Goal: Transaction & Acquisition: Subscribe to service/newsletter

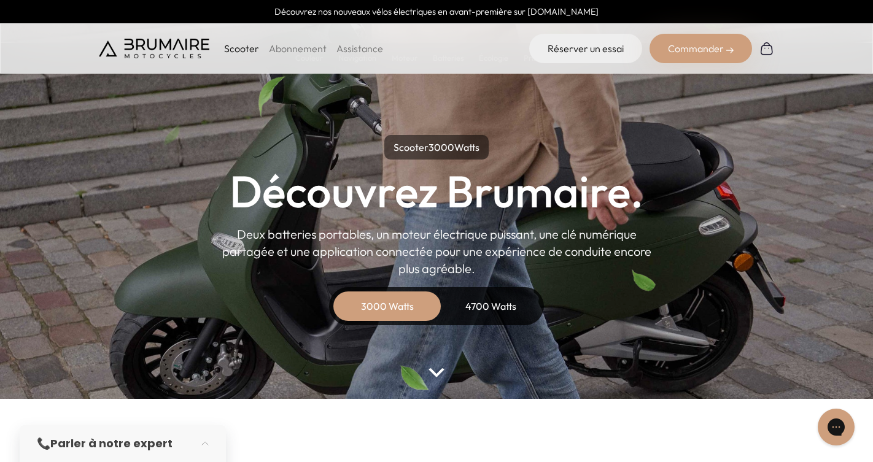
click at [299, 48] on link "Abonnement" at bounding box center [298, 48] width 58 height 12
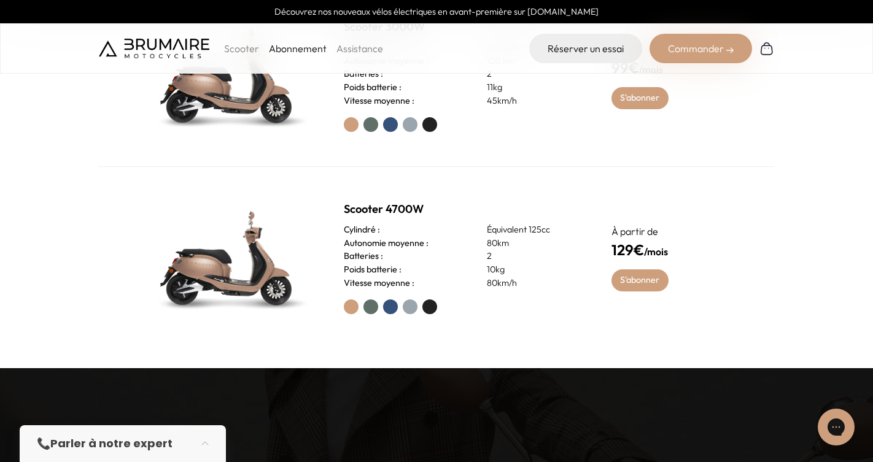
scroll to position [632, 0]
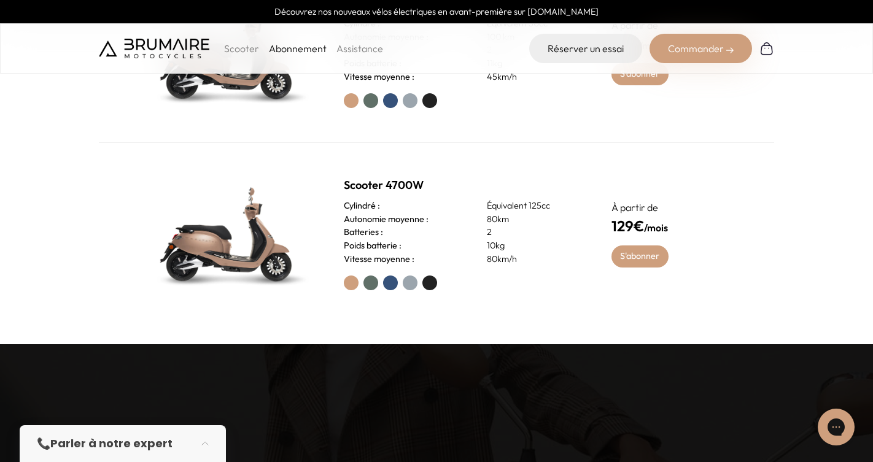
click at [371, 282] on label at bounding box center [370, 283] width 15 height 15
click at [391, 285] on label at bounding box center [390, 283] width 15 height 15
click at [406, 283] on label at bounding box center [410, 283] width 15 height 15
click at [427, 280] on label at bounding box center [429, 283] width 15 height 15
click at [236, 242] on img at bounding box center [228, 233] width 172 height 123
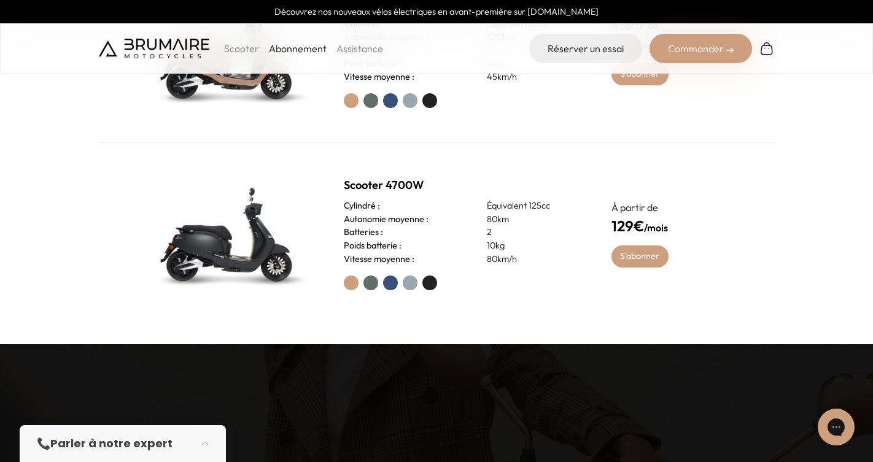
click at [351, 287] on label at bounding box center [351, 283] width 15 height 15
click at [373, 285] on label at bounding box center [370, 283] width 15 height 15
click at [388, 285] on label at bounding box center [390, 283] width 15 height 15
click at [407, 285] on label at bounding box center [410, 283] width 15 height 15
click at [430, 285] on label at bounding box center [429, 283] width 15 height 15
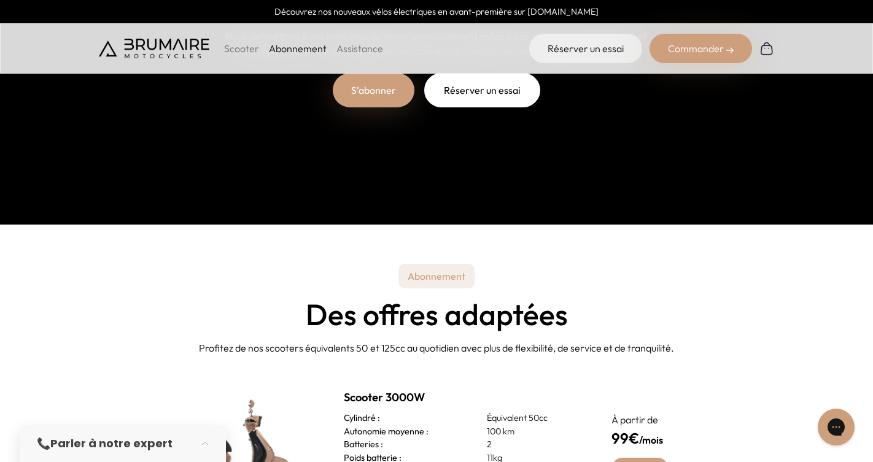
scroll to position [39, 0]
